Goal: Feedback & Contribution: Contribute content

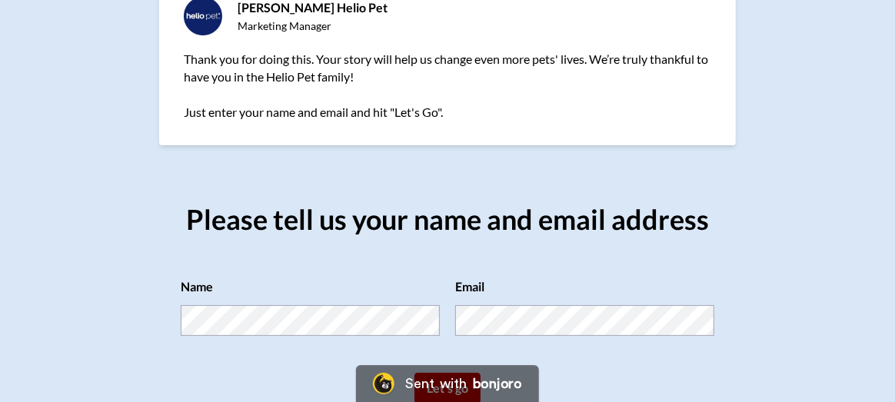
scroll to position [232, 0]
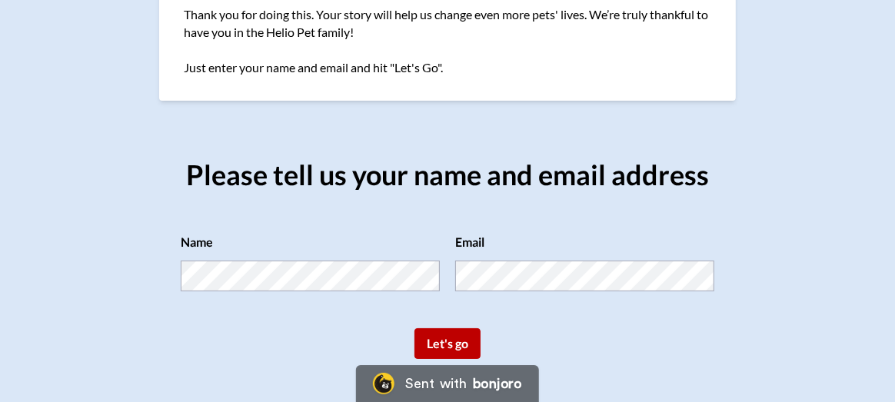
click at [444, 344] on button "Let's go" at bounding box center [448, 343] width 66 height 31
click at [458, 344] on button "Let's go" at bounding box center [448, 343] width 66 height 31
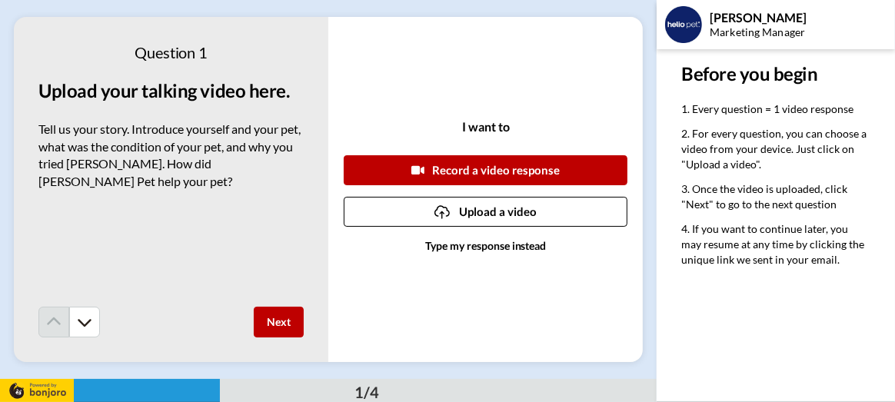
click at [493, 210] on button "Upload a video" at bounding box center [486, 212] width 284 height 30
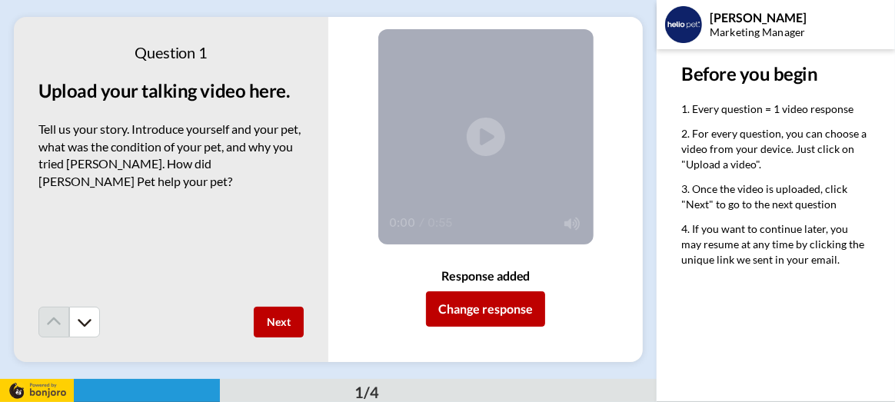
click at [700, 136] on span "For every question, you can choose a video from your device. Just click on "Upl…" at bounding box center [775, 149] width 188 height 44
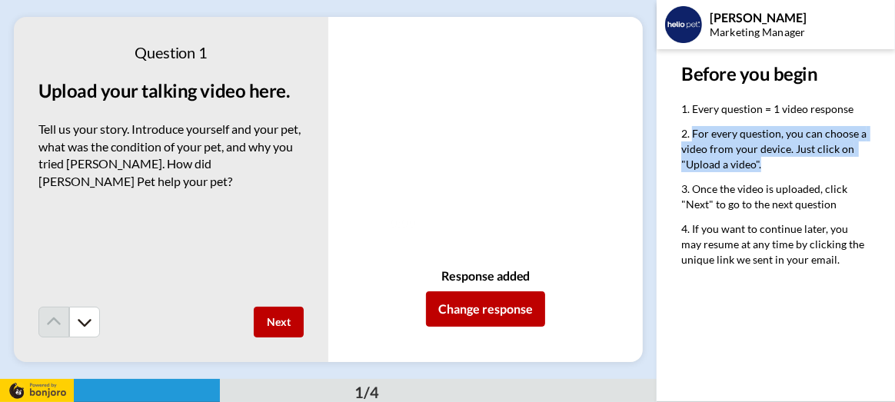
drag, startPoint x: 700, startPoint y: 136, endPoint x: 797, endPoint y: 165, distance: 101.0
click at [797, 165] on li "For every question, you can choose a video from your device. Just click on "Upl…" at bounding box center [775, 153] width 189 height 55
copy span "For every question, you can choose a video from your device. Just click on "Upl…"
